Goal: Task Accomplishment & Management: Manage account settings

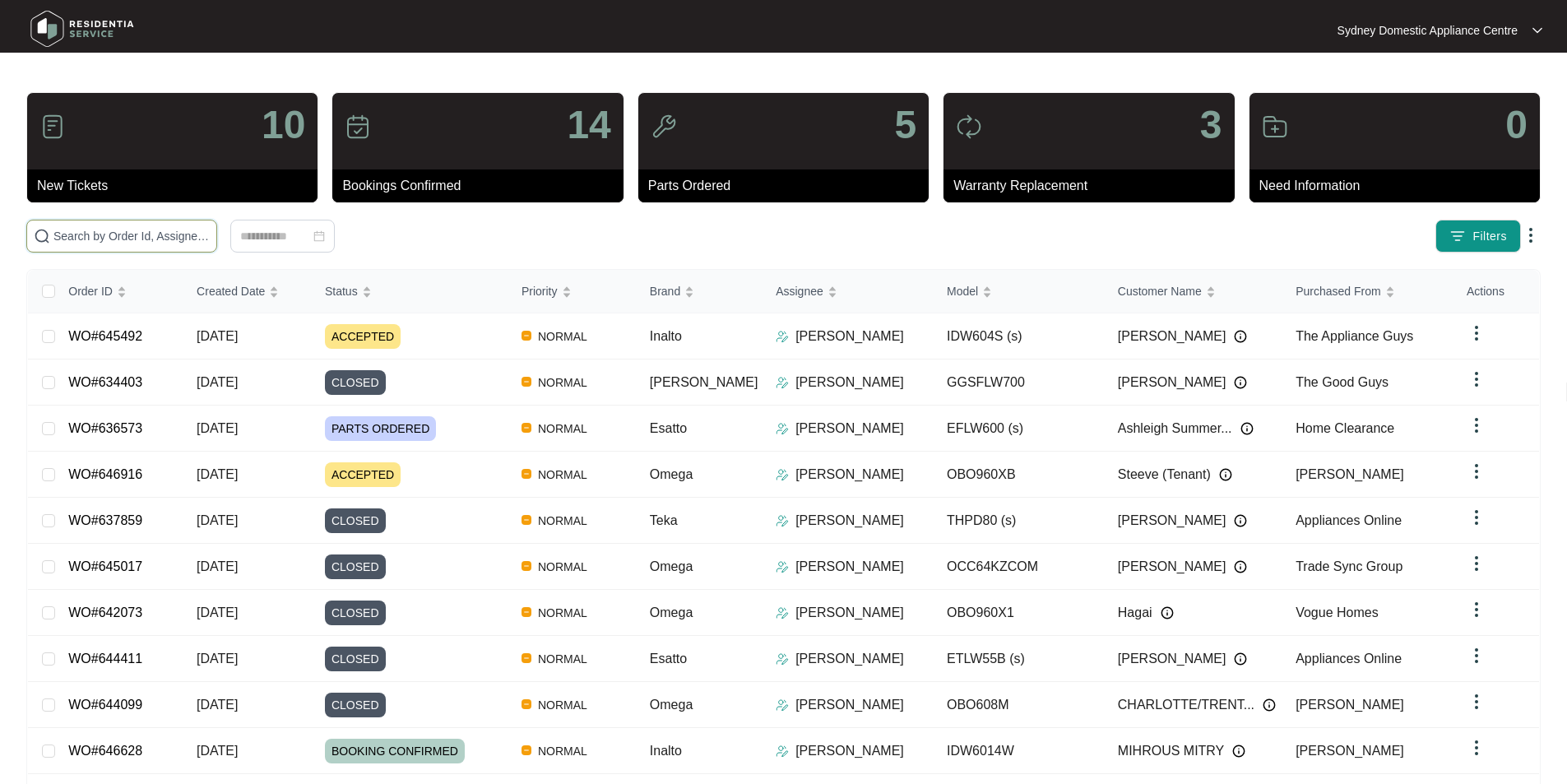
click at [210, 234] on input "text" at bounding box center [132, 235] width 156 height 18
paste input "642147"
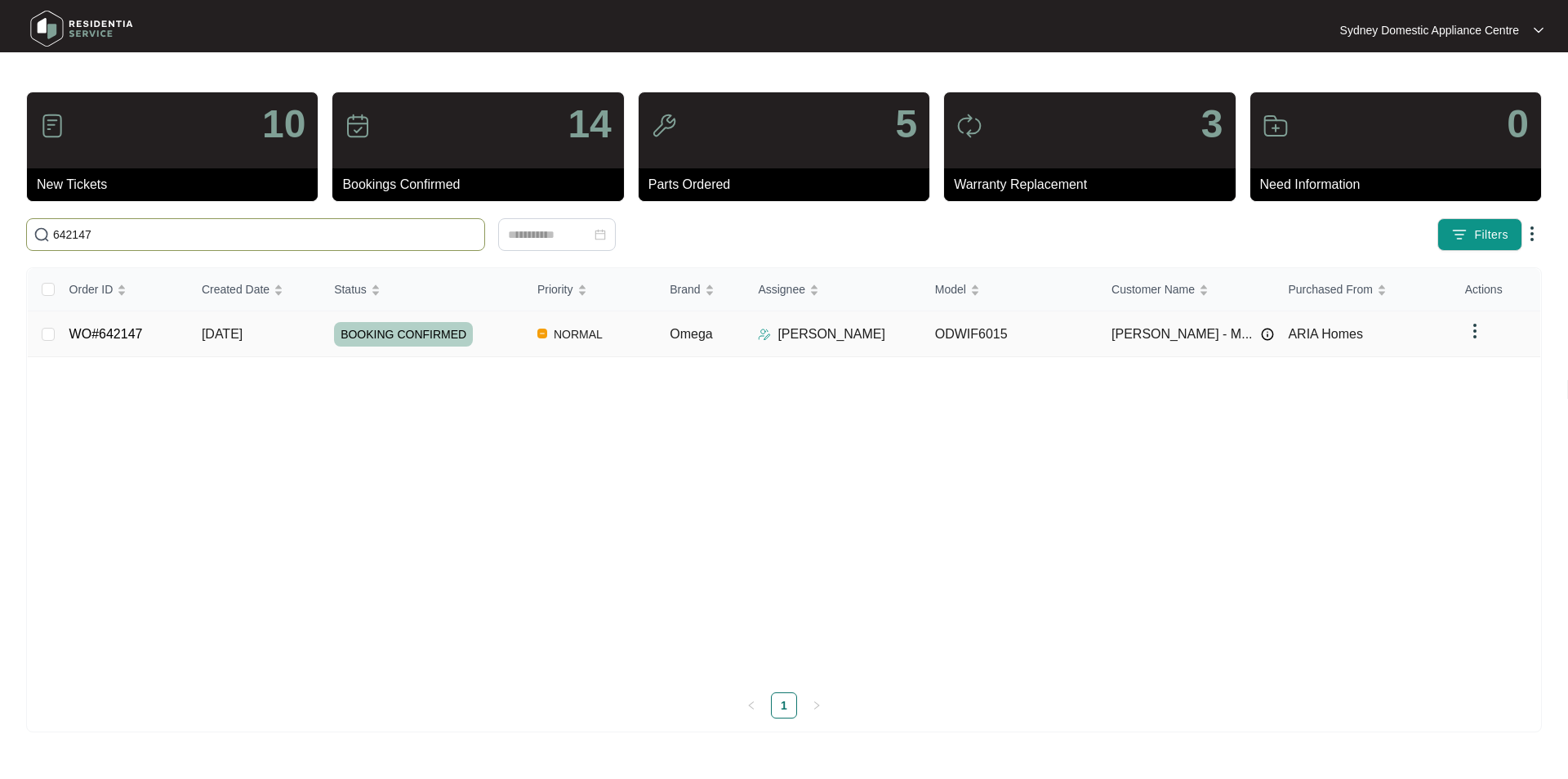
type input "642147"
click at [122, 329] on link "WO#642147" at bounding box center [106, 334] width 73 height 14
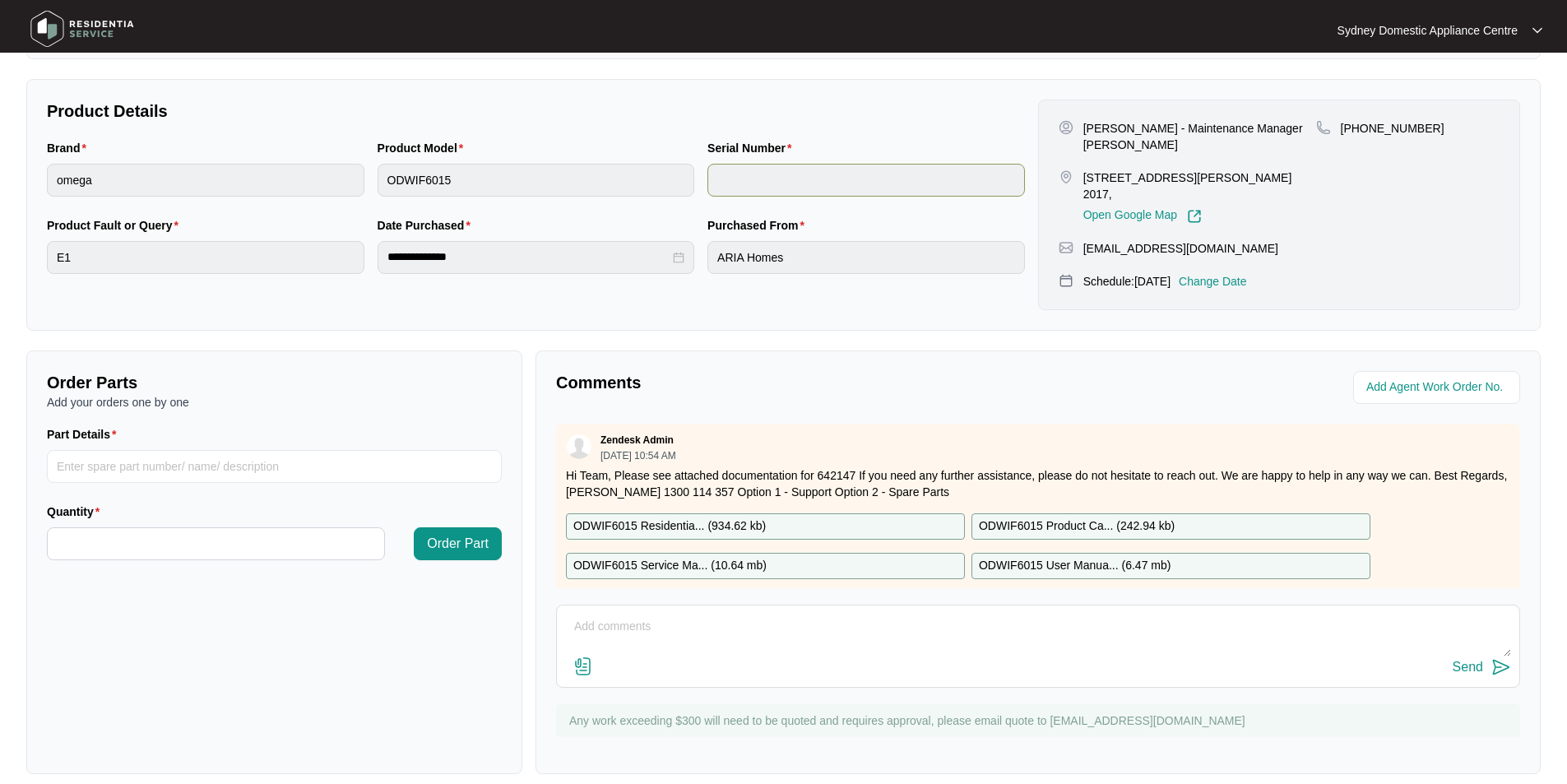
scroll to position [307, 0]
click at [693, 614] on textarea at bounding box center [1037, 634] width 946 height 43
paste textarea "As requested, our technician attended to the property above on [DATE] and inspe…"
type textarea "Hi Team. As requested, our technician attended to the property above on [DATE] …"
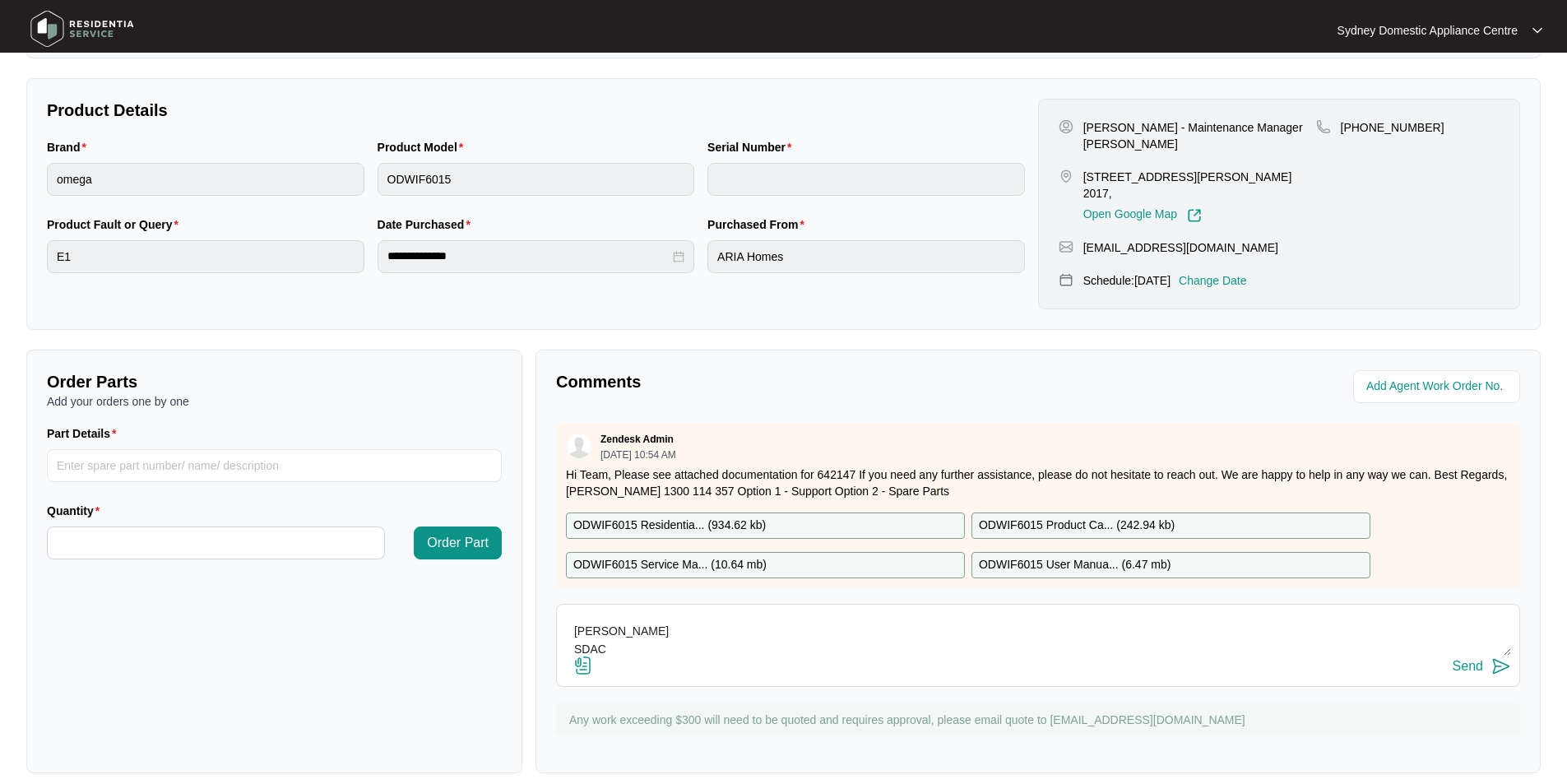
click at [590, 655] on img at bounding box center [583, 665] width 19 height 19
click at [0, 0] on input "file" at bounding box center [0, 0] width 0 height 0
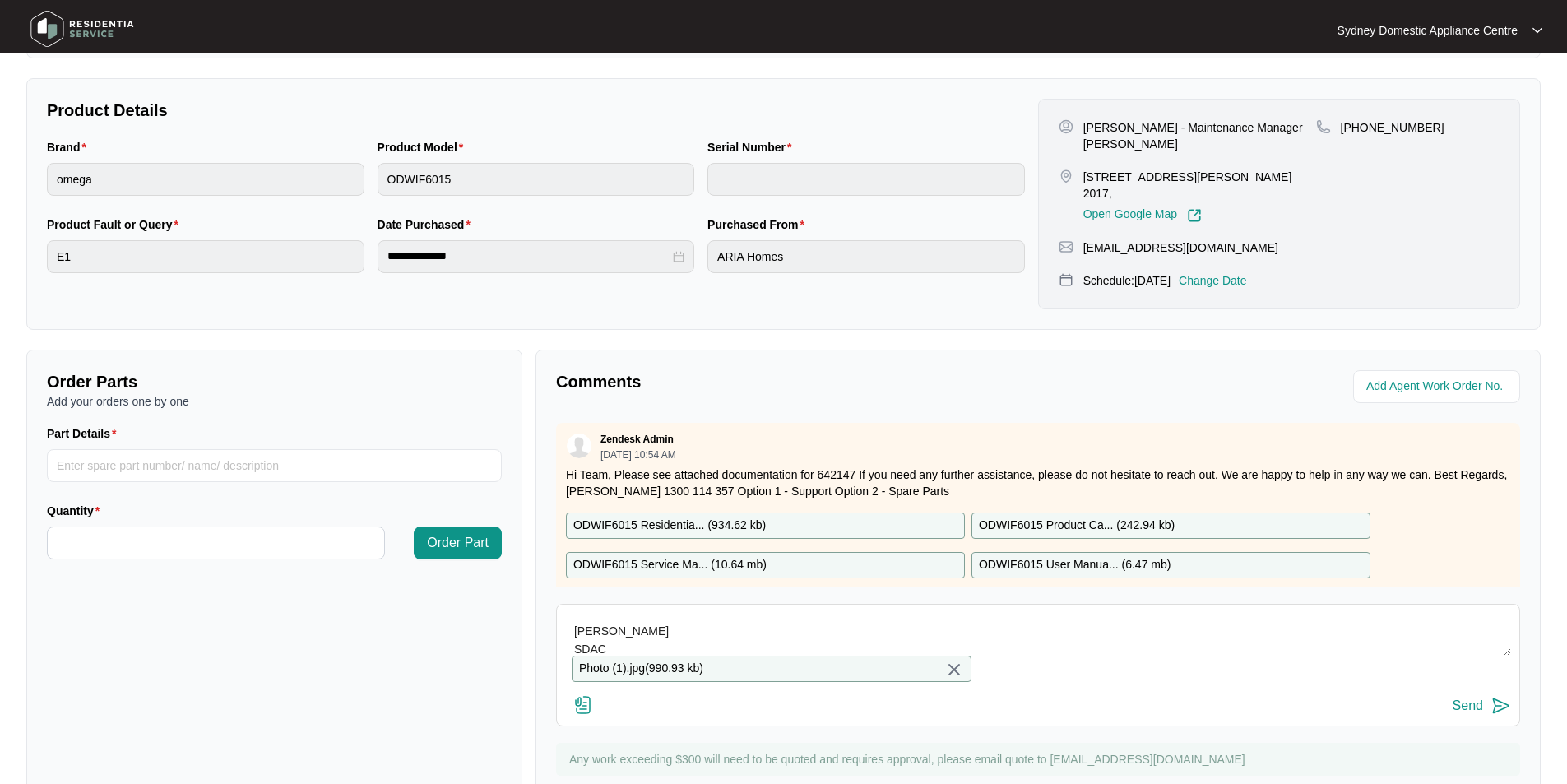
click at [1470, 702] on div "Send" at bounding box center [1468, 705] width 31 height 15
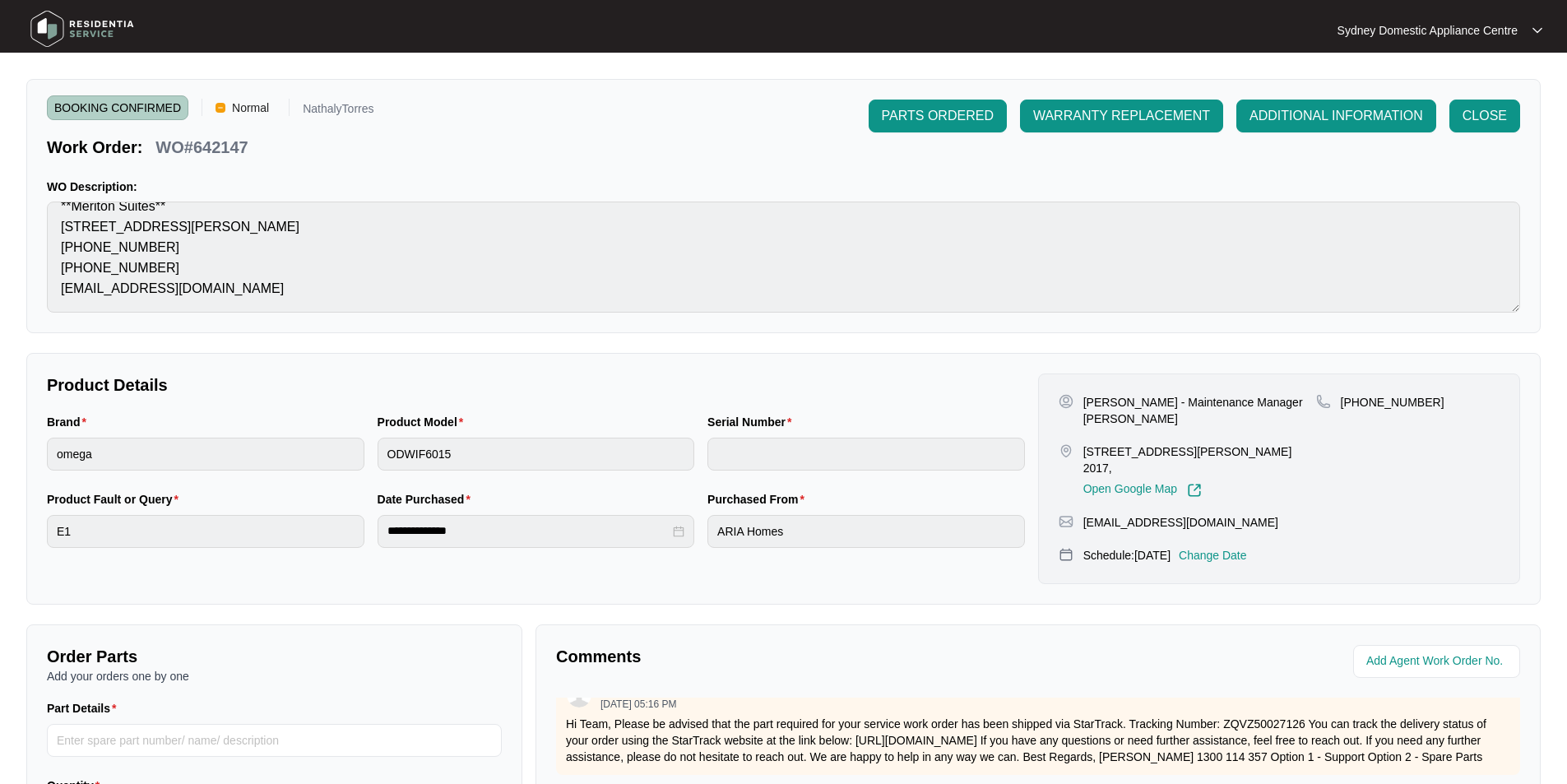
scroll to position [0, 0]
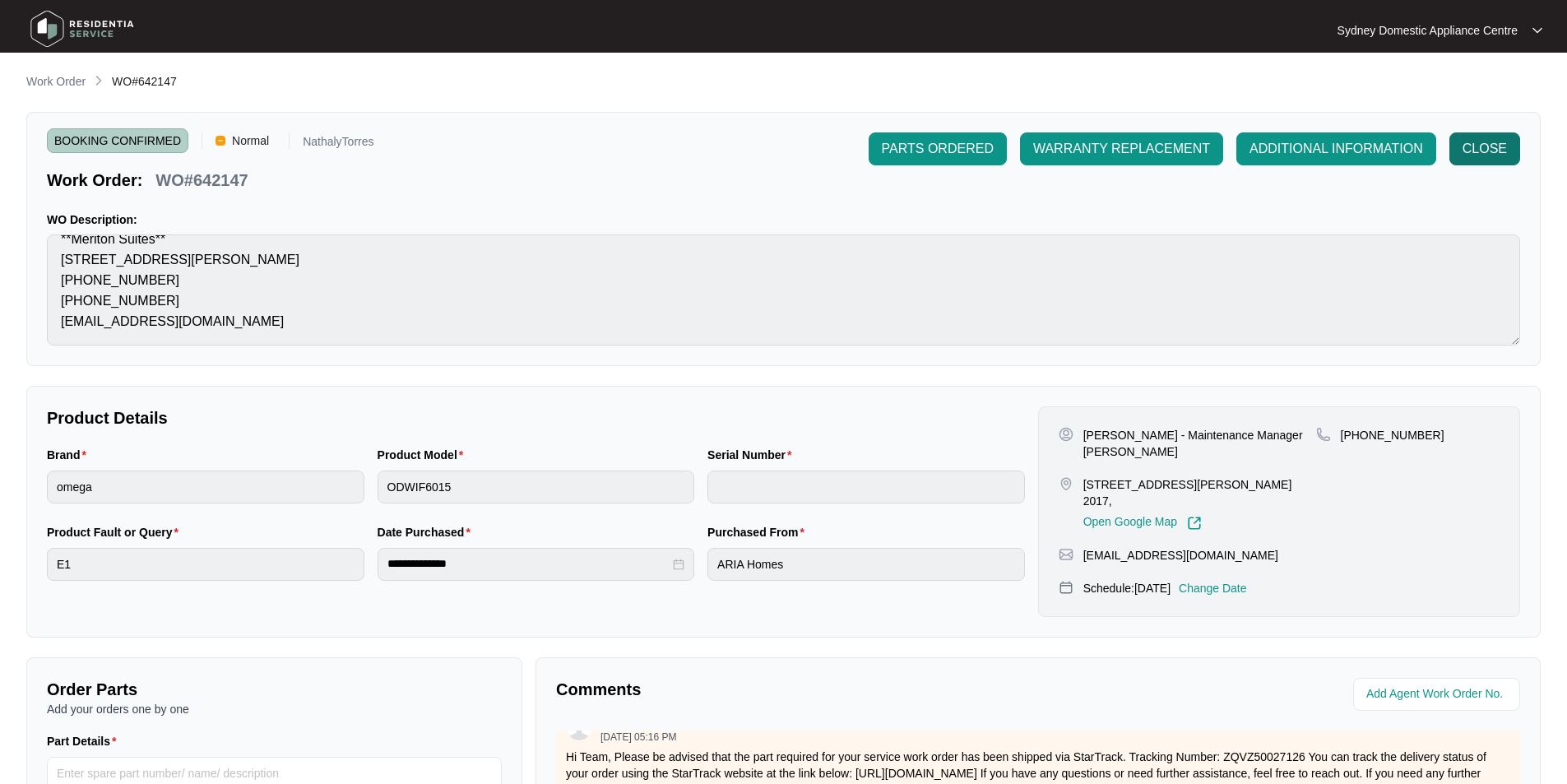
click at [1491, 138] on button "CLOSE" at bounding box center [1484, 148] width 71 height 32
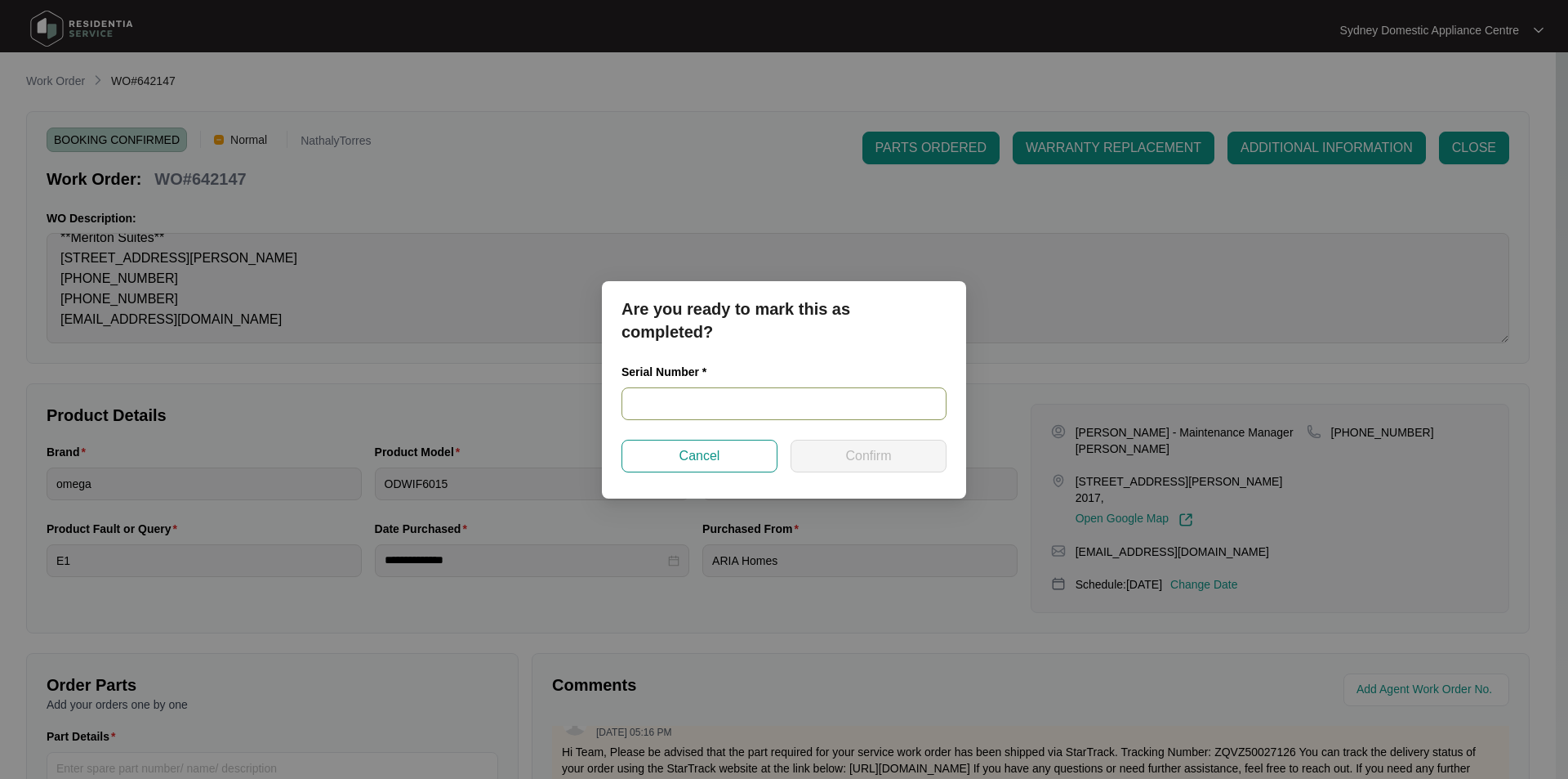
click at [704, 404] on input "text" at bounding box center [784, 403] width 325 height 32
paste input "24063606020100038"
type input "24063606020100038"
click at [815, 449] on button "Confirm" at bounding box center [869, 455] width 156 height 32
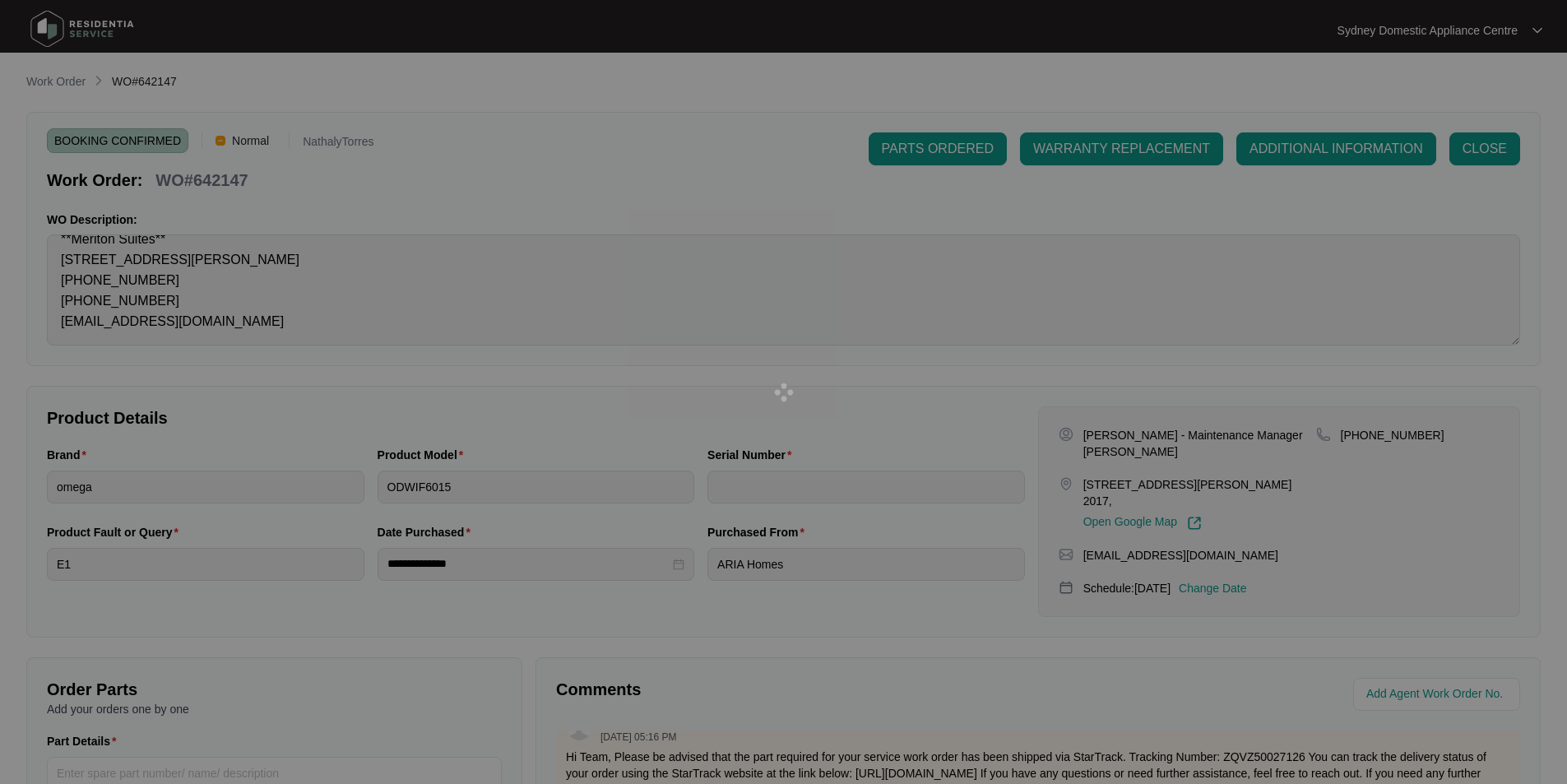
type input "24063606020100038"
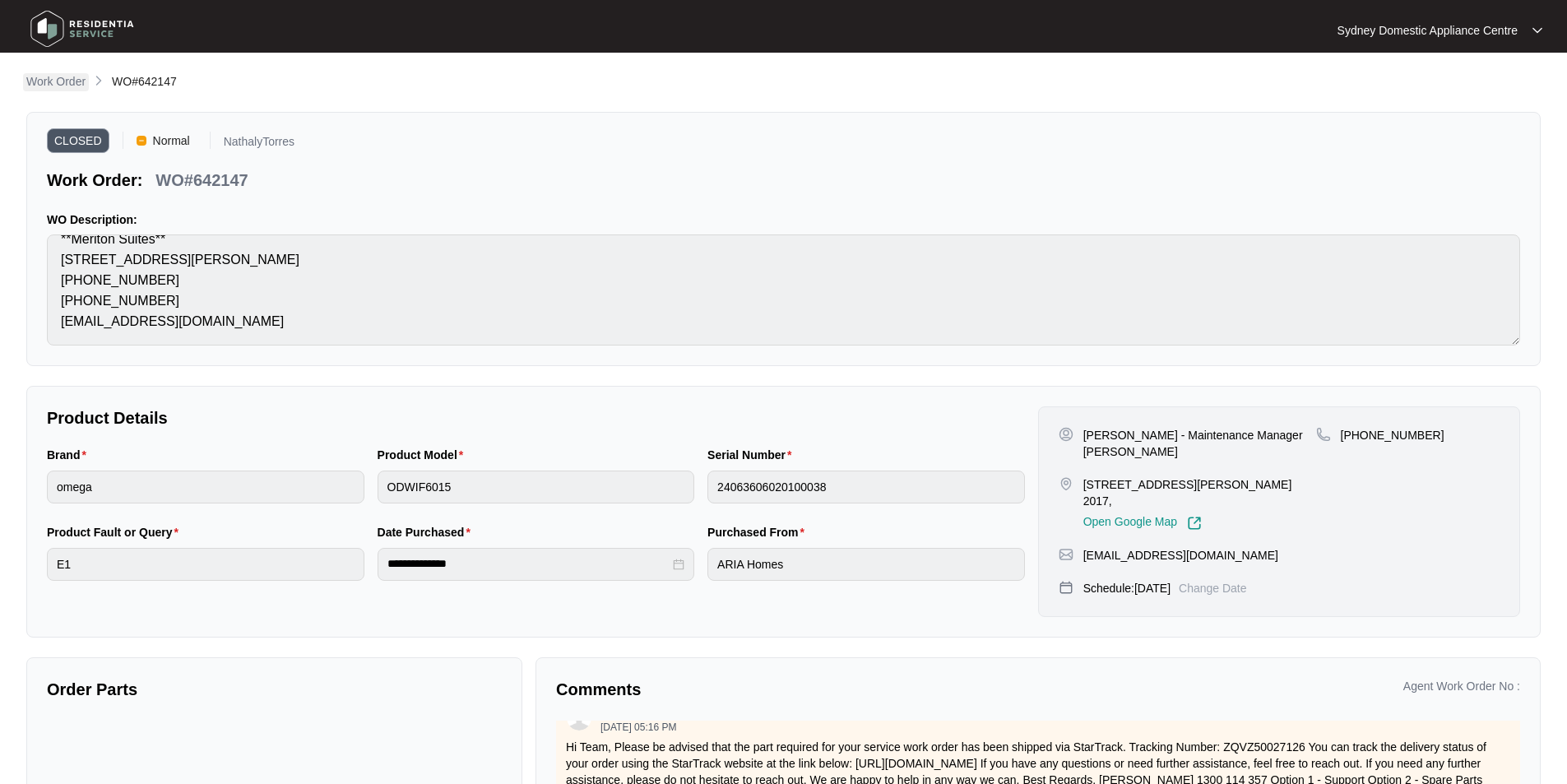
click at [75, 90] on link "Work Order" at bounding box center [55, 82] width 66 height 18
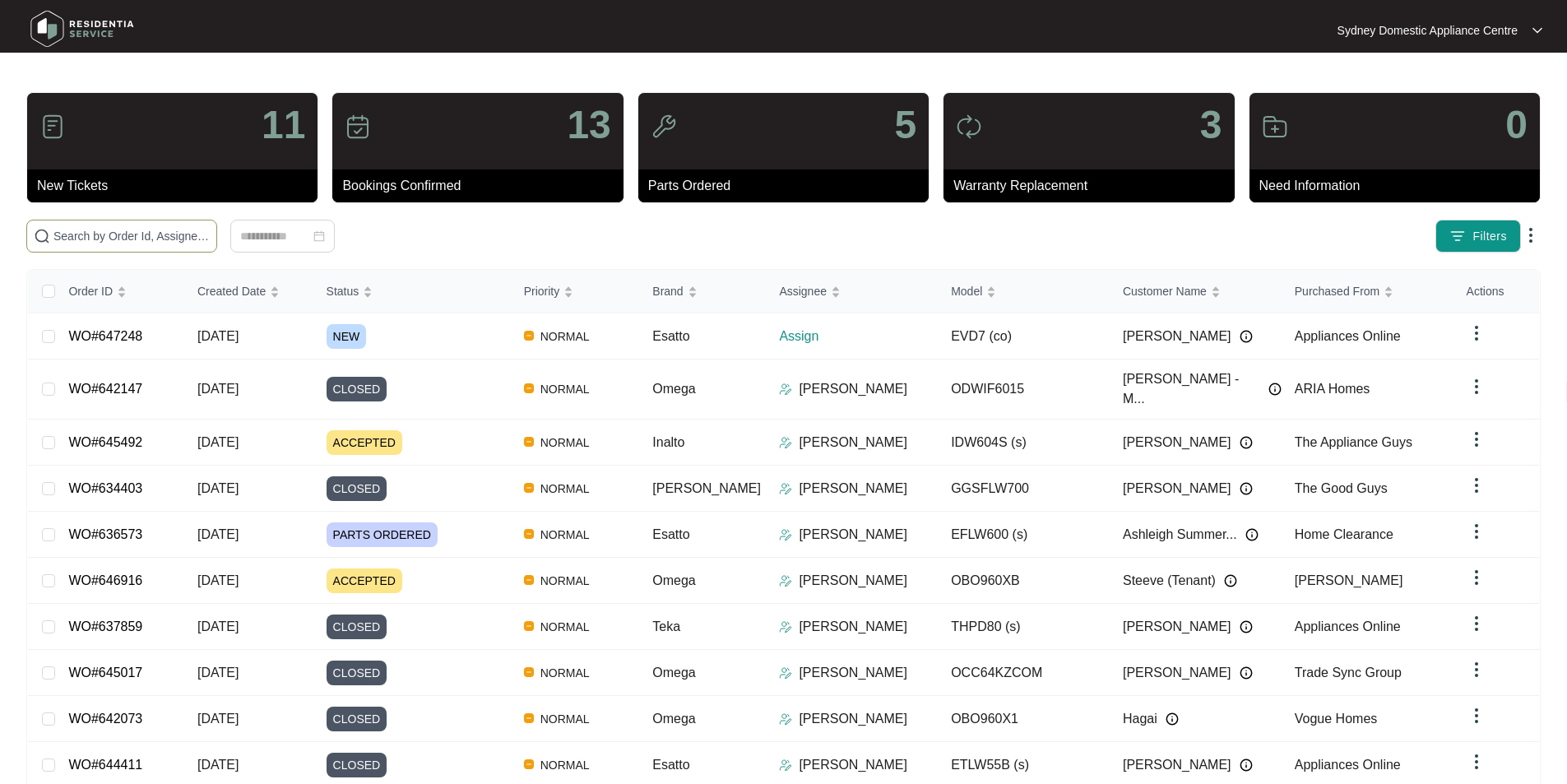
click at [217, 251] on span at bounding box center [121, 235] width 191 height 32
click at [210, 240] on input "text" at bounding box center [132, 235] width 156 height 18
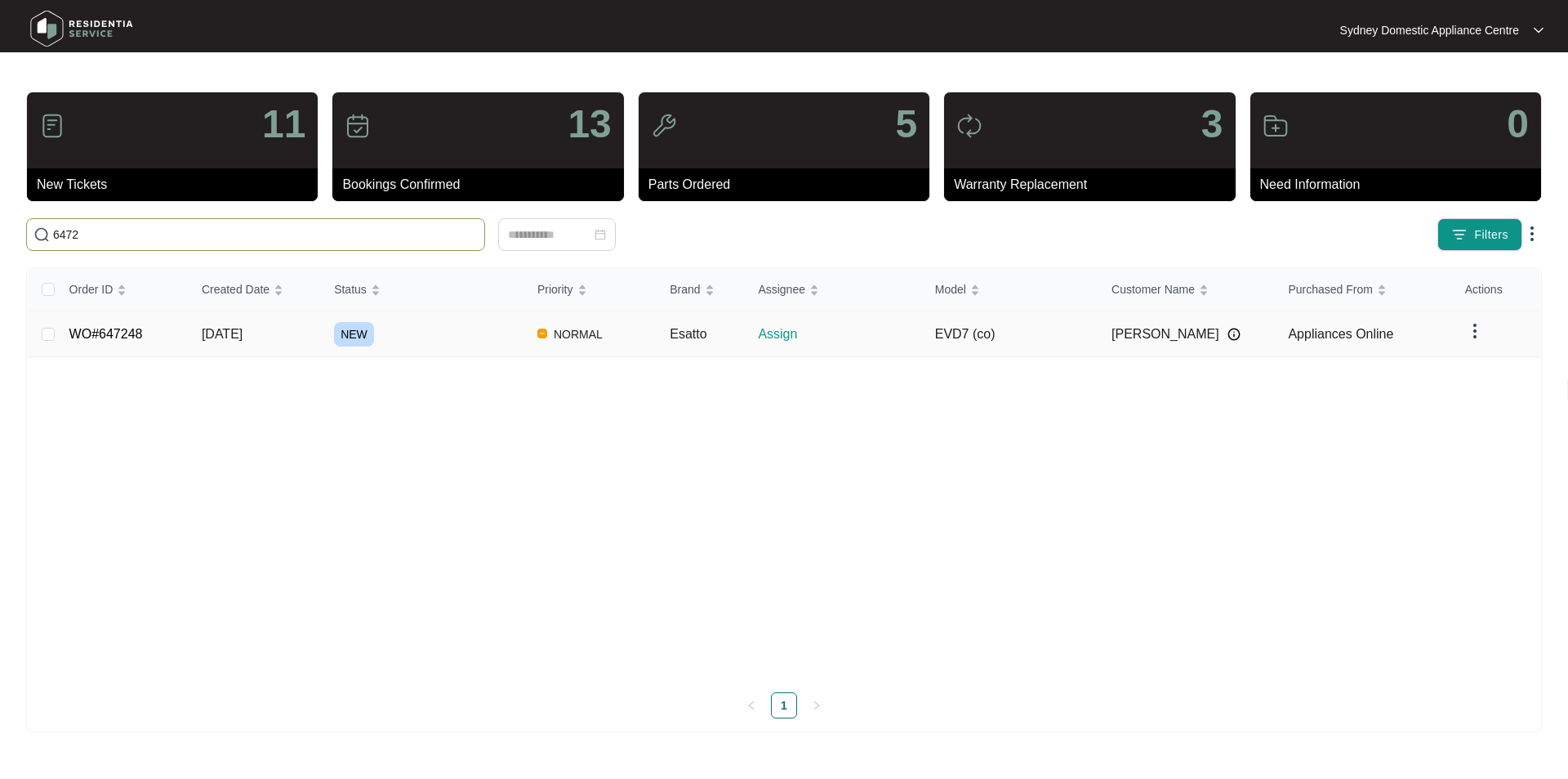
type input "6472"
click at [672, 343] on td "Esatto" at bounding box center [700, 334] width 88 height 45
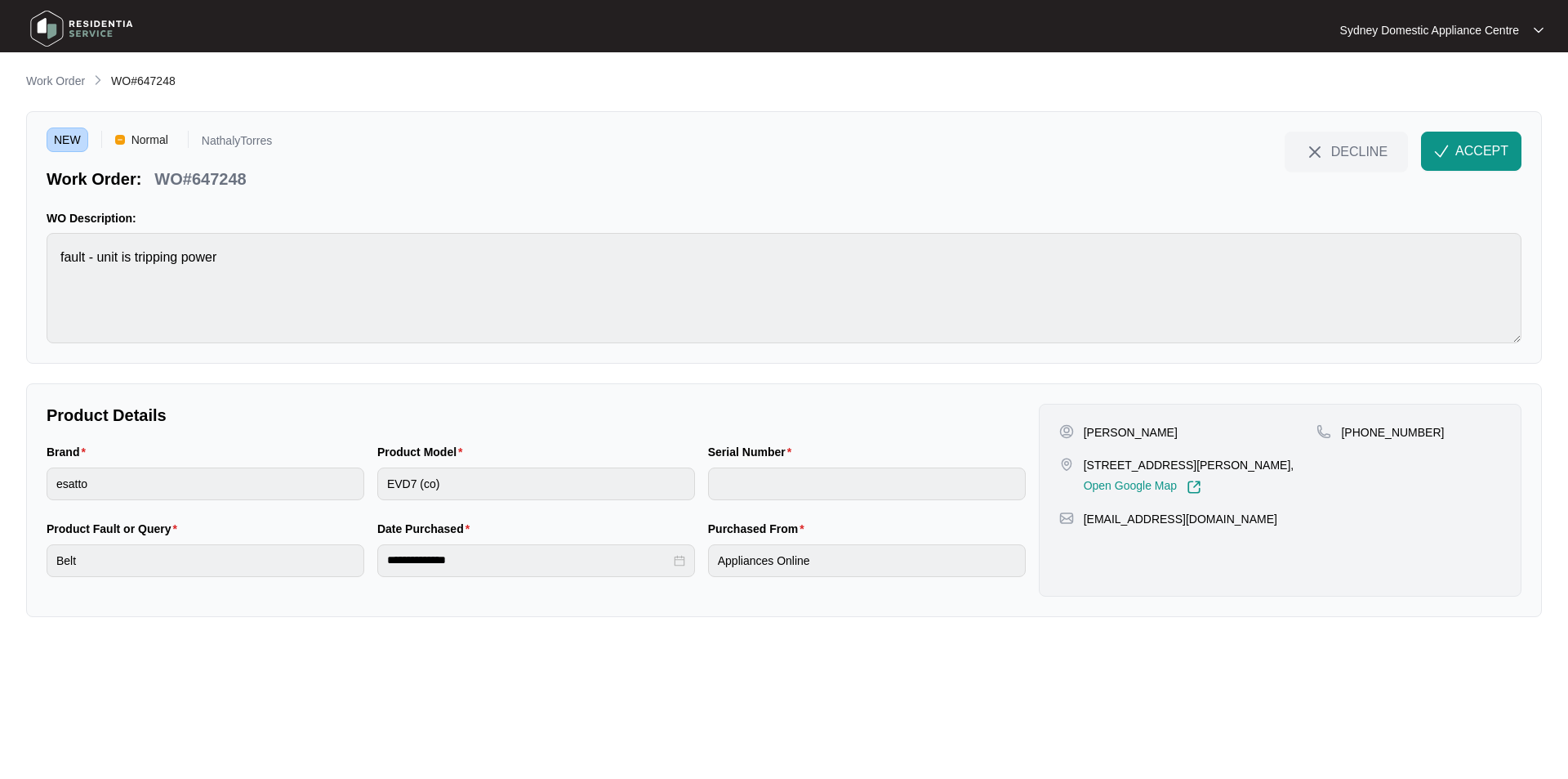
drag, startPoint x: 1267, startPoint y: 462, endPoint x: 1077, endPoint y: 465, distance: 190.0
click at [1077, 465] on div "[STREET_ADDRESS][PERSON_NAME], Open Google Map" at bounding box center [1189, 475] width 258 height 38
copy div "[STREET_ADDRESS][PERSON_NAME]"
click at [1265, 524] on div "[EMAIL_ADDRESS][DOMAIN_NAME]" at bounding box center [1280, 518] width 442 height 17
drag, startPoint x: 1265, startPoint y: 524, endPoint x: 1093, endPoint y: 436, distance: 193.2
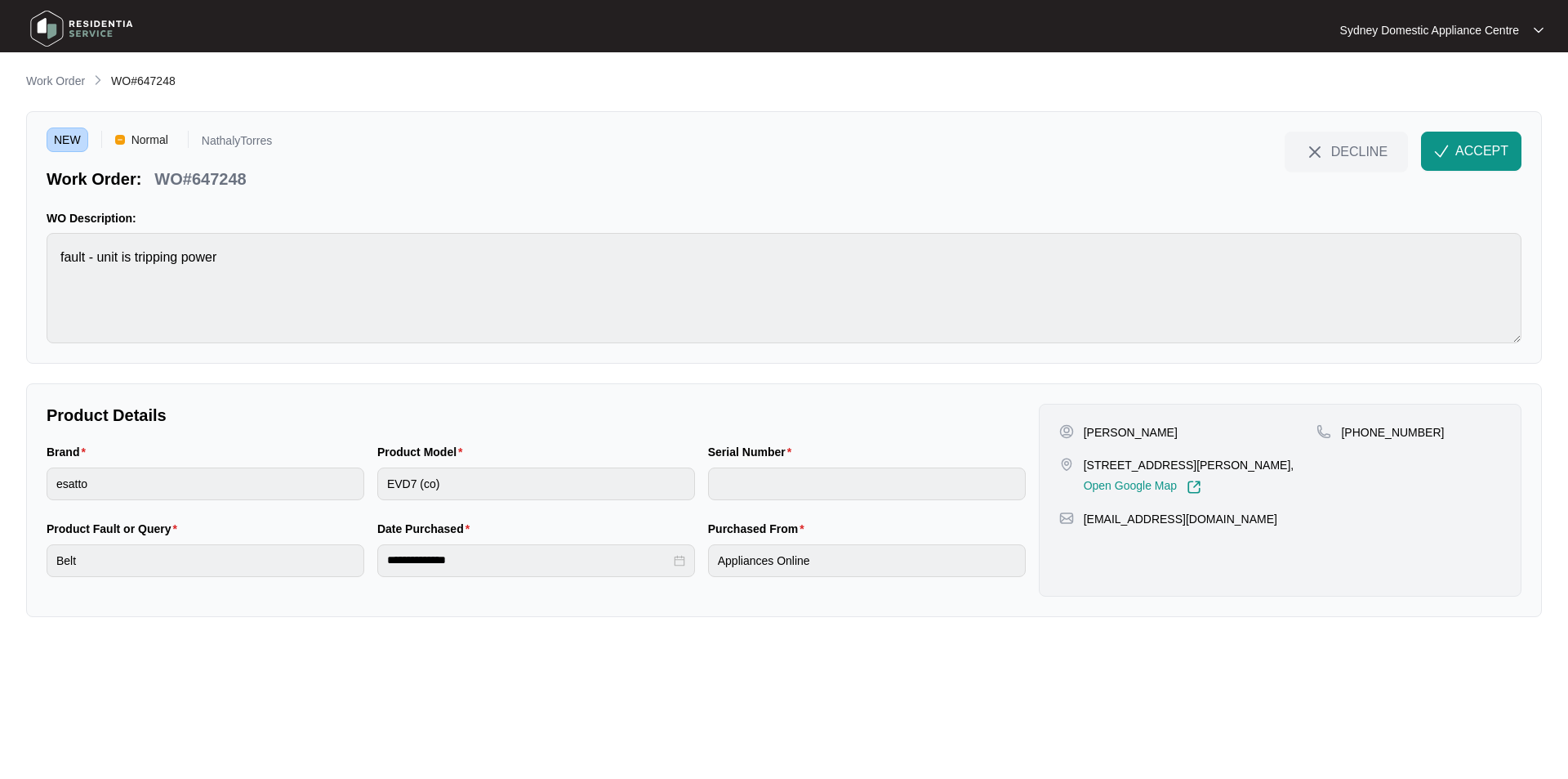
click at [1085, 437] on div "[PERSON_NAME] [STREET_ADDRESS][PERSON_NAME], Open Google Map [PHONE_NUMBER] [EM…" at bounding box center [1280, 500] width 483 height 193
click at [1501, 146] on span "ACCEPT" at bounding box center [1482, 151] width 53 height 19
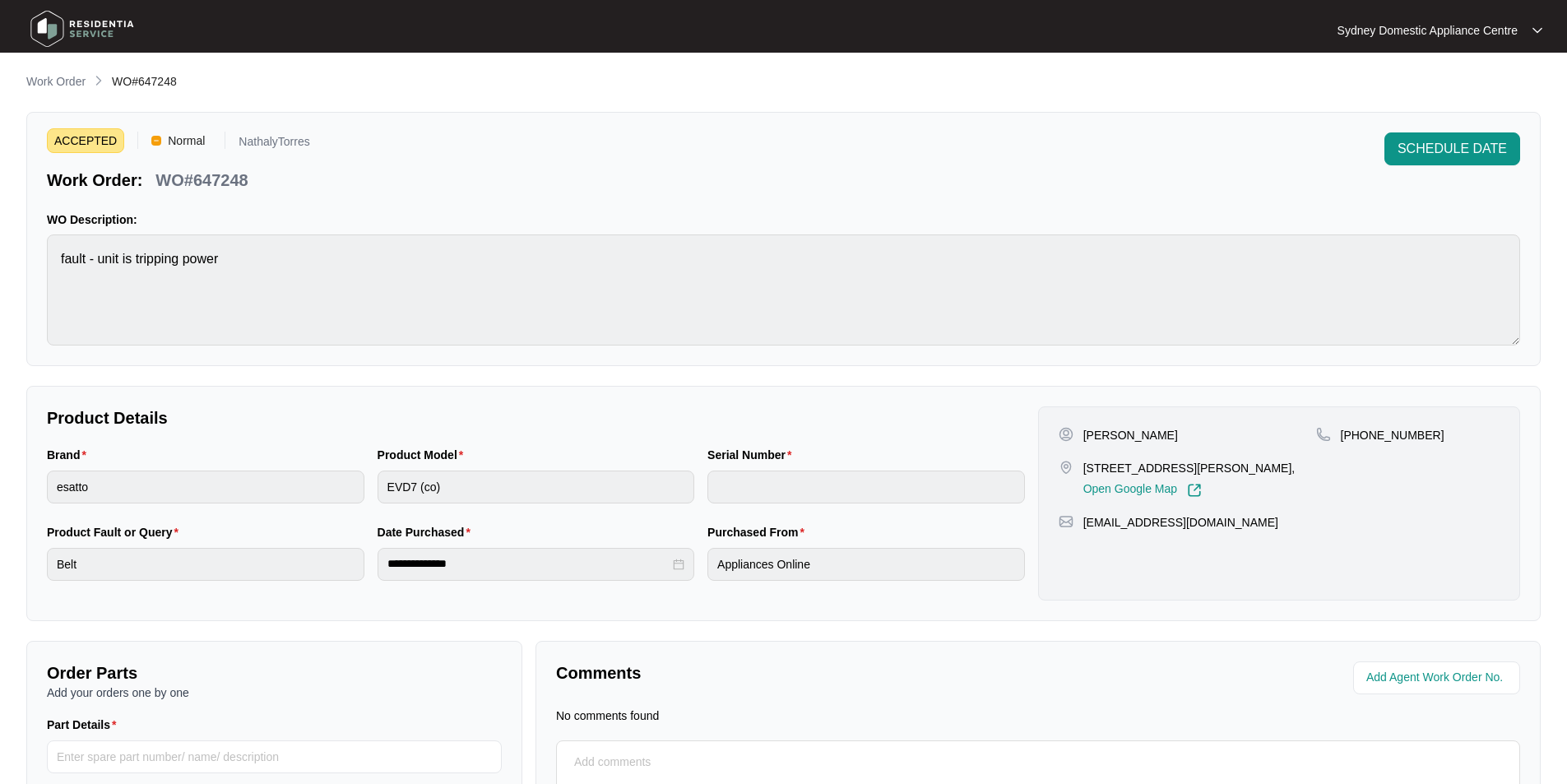
drag, startPoint x: 1216, startPoint y: 637, endPoint x: 1199, endPoint y: 608, distance: 33.6
click at [1216, 636] on div "**********" at bounding box center [784, 490] width 1514 height 837
click at [1195, 587] on div "[PERSON_NAME] [STREET_ADDRESS][PERSON_NAME], Open Google Map [PHONE_NUMBER] [EM…" at bounding box center [1279, 503] width 482 height 194
click at [1123, 755] on textarea at bounding box center [1037, 770] width 946 height 43
click at [1095, 714] on div "No comments found" at bounding box center [1038, 715] width 964 height 17
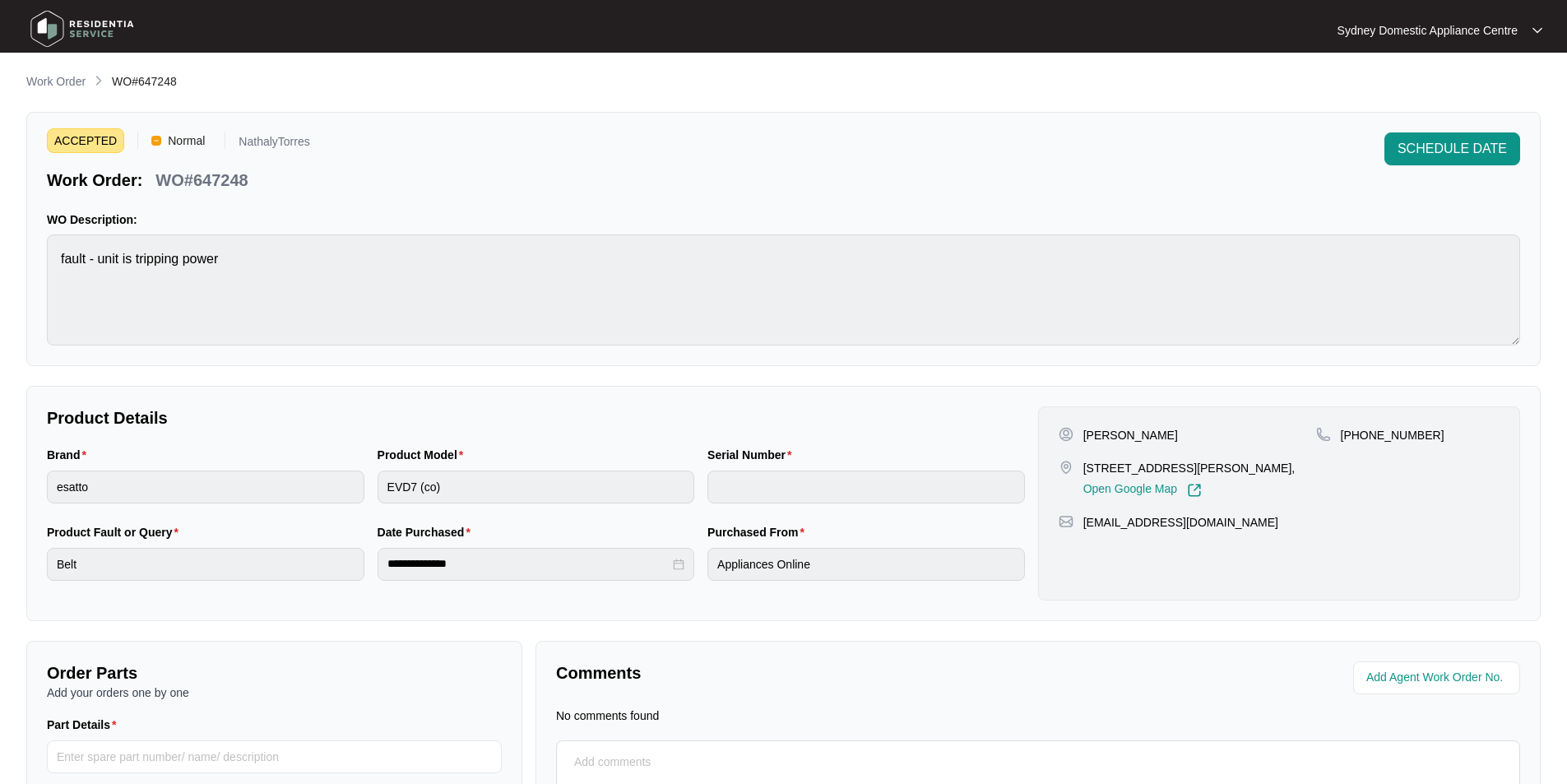
click at [1074, 676] on div at bounding box center [1282, 677] width 475 height 32
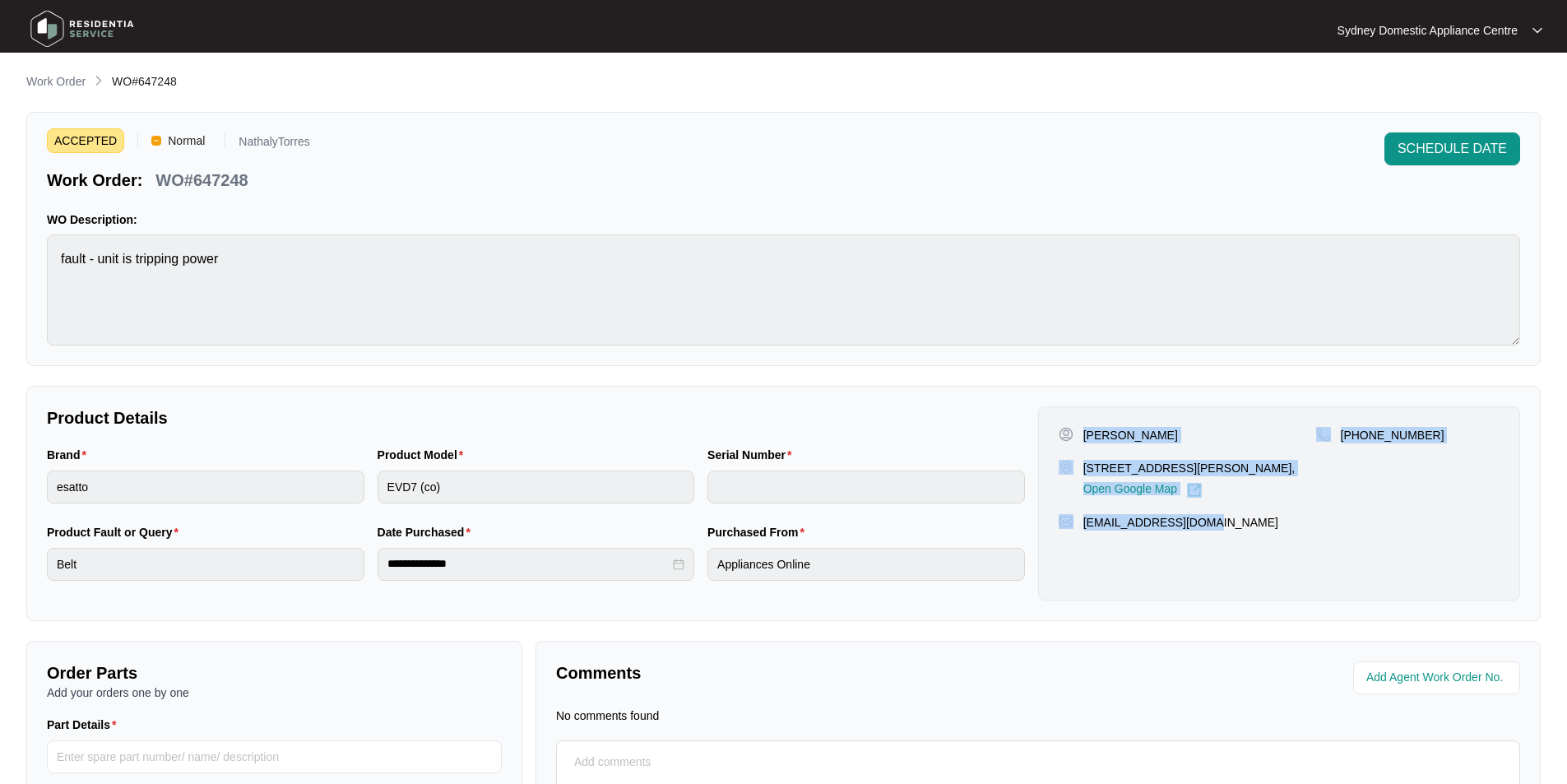
drag, startPoint x: 1084, startPoint y: 435, endPoint x: 1207, endPoint y: 523, distance: 151.2
click at [1207, 523] on div "[PERSON_NAME] [STREET_ADDRESS][PERSON_NAME], Open Google Map [PHONE_NUMBER] [EM…" at bounding box center [1279, 503] width 482 height 194
copy div "[PERSON_NAME] [STREET_ADDRESS][PERSON_NAME], Open Google Map [PHONE_NUMBER] [EM…"
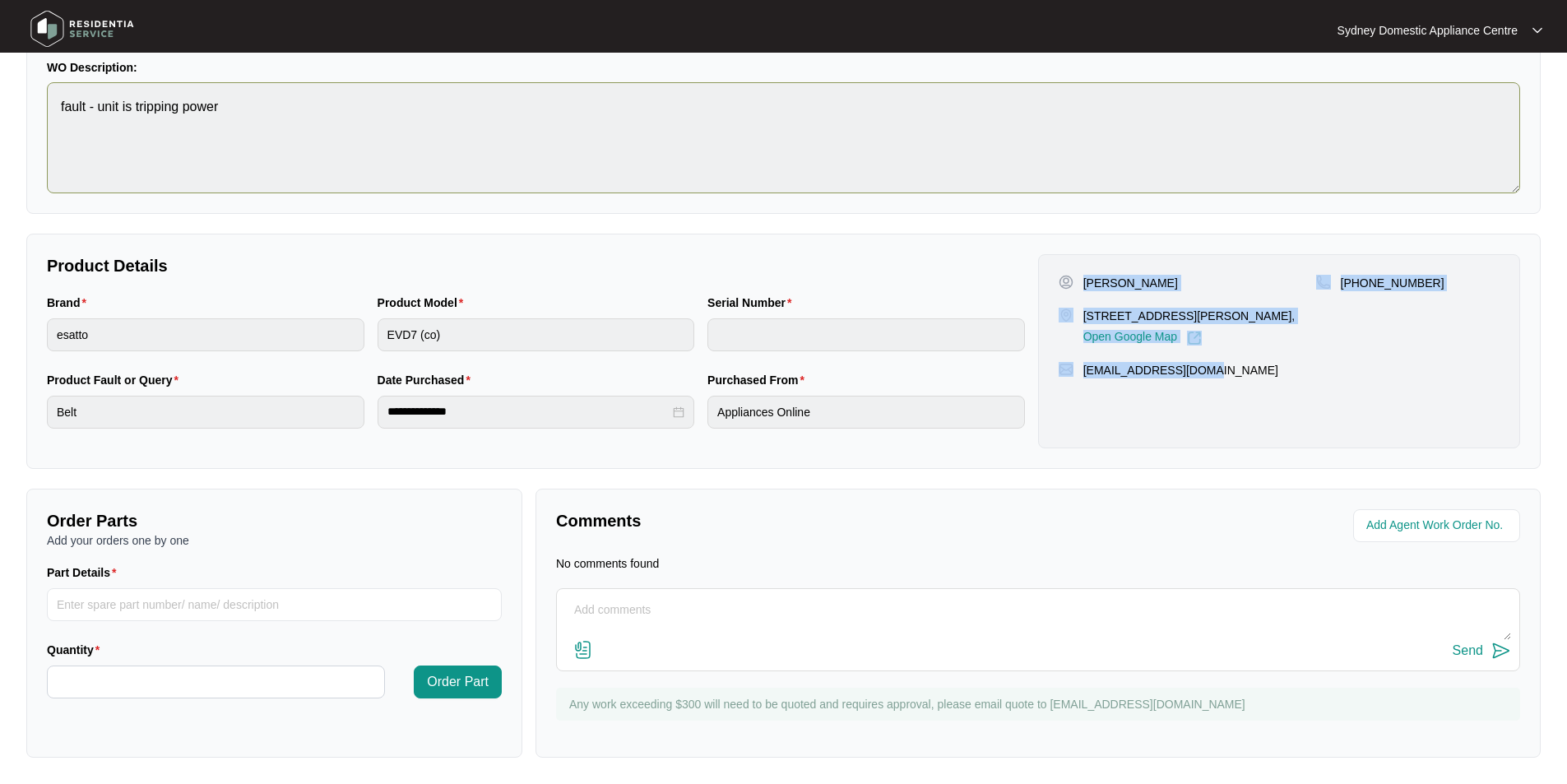
scroll to position [153, 0]
